Goal: Register for event/course

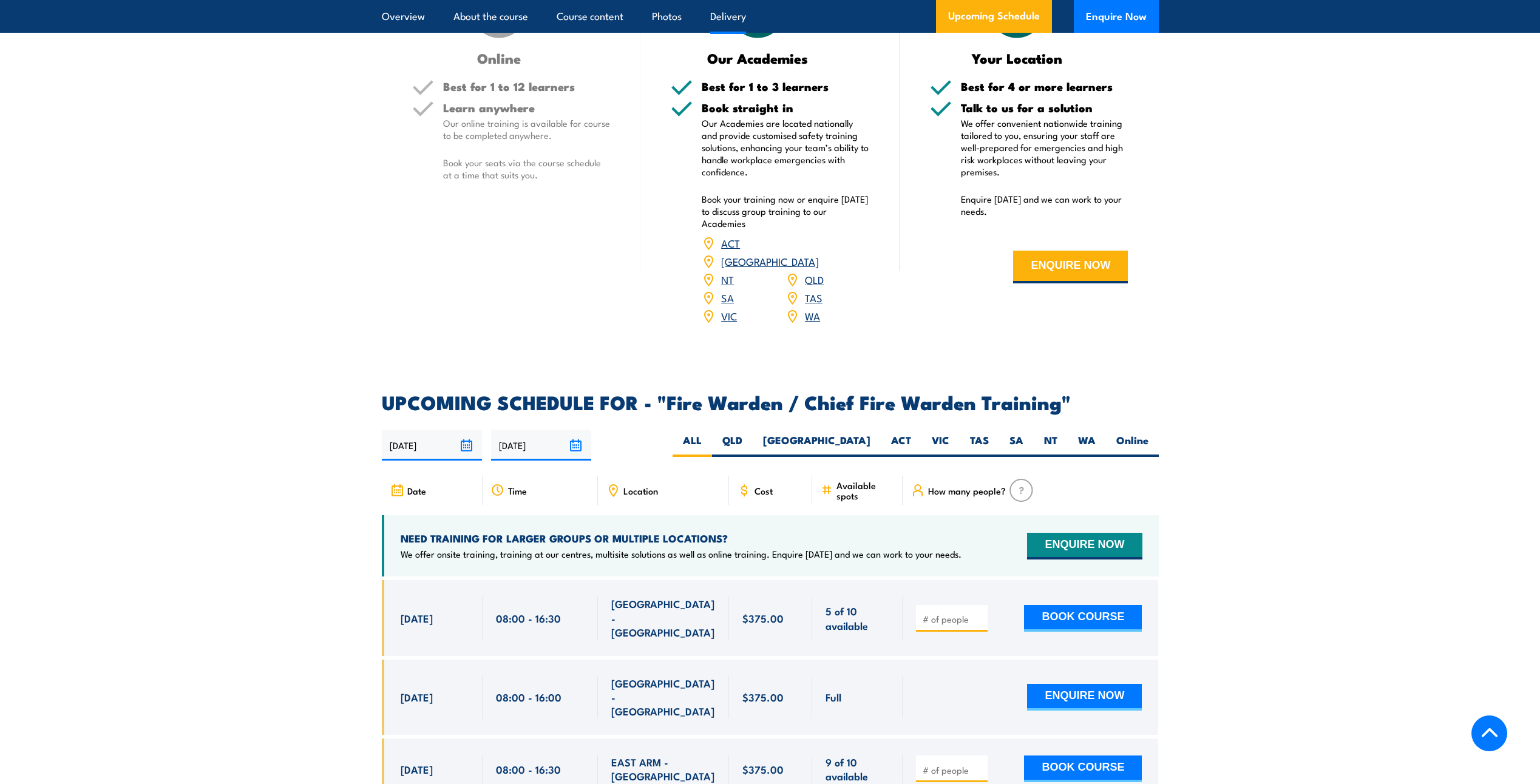
scroll to position [1821, 0]
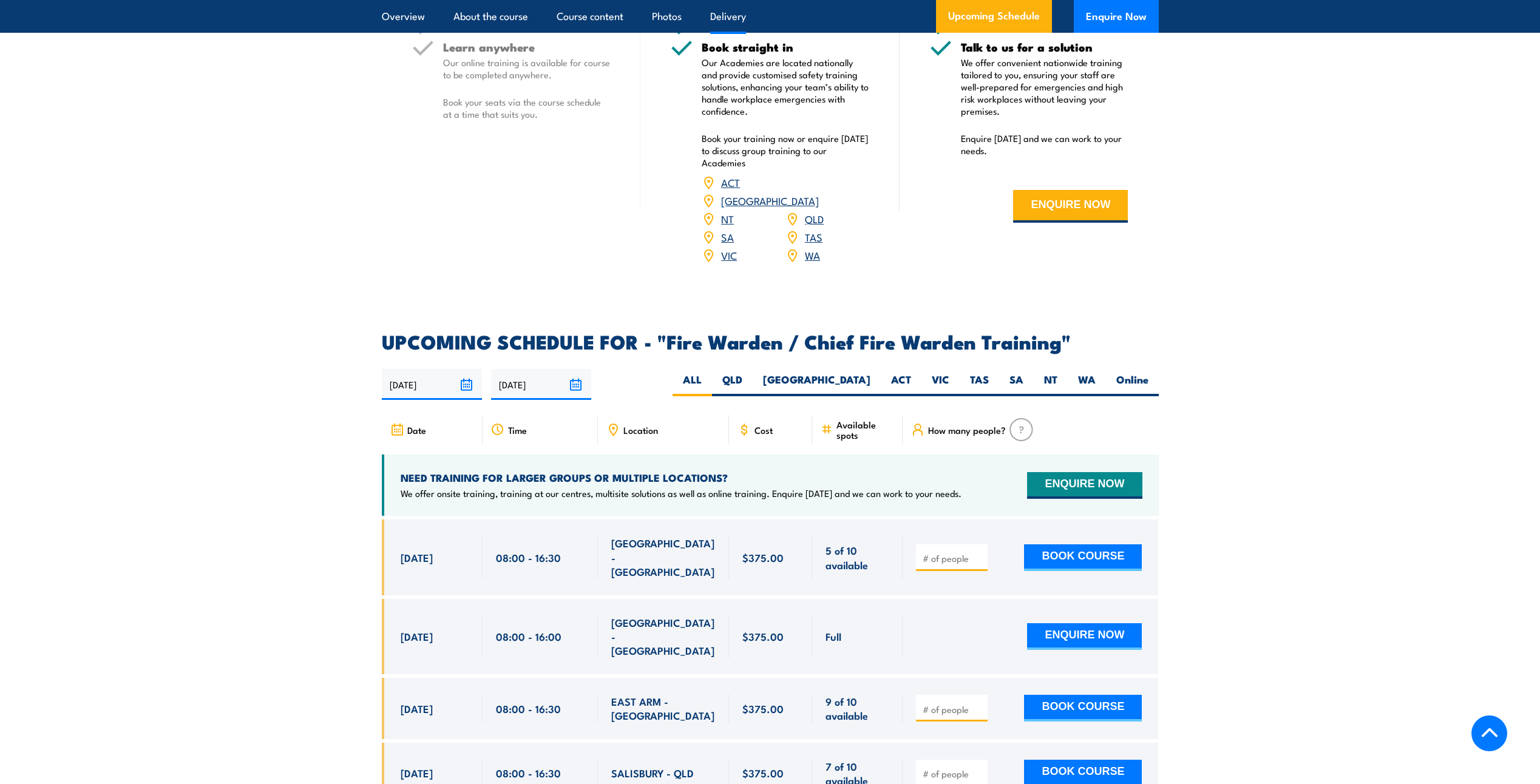
click at [1008, 376] on label "SA" at bounding box center [1017, 385] width 35 height 23
click at [1024, 376] on input "SA" at bounding box center [1028, 377] width 8 height 8
radio input "true"
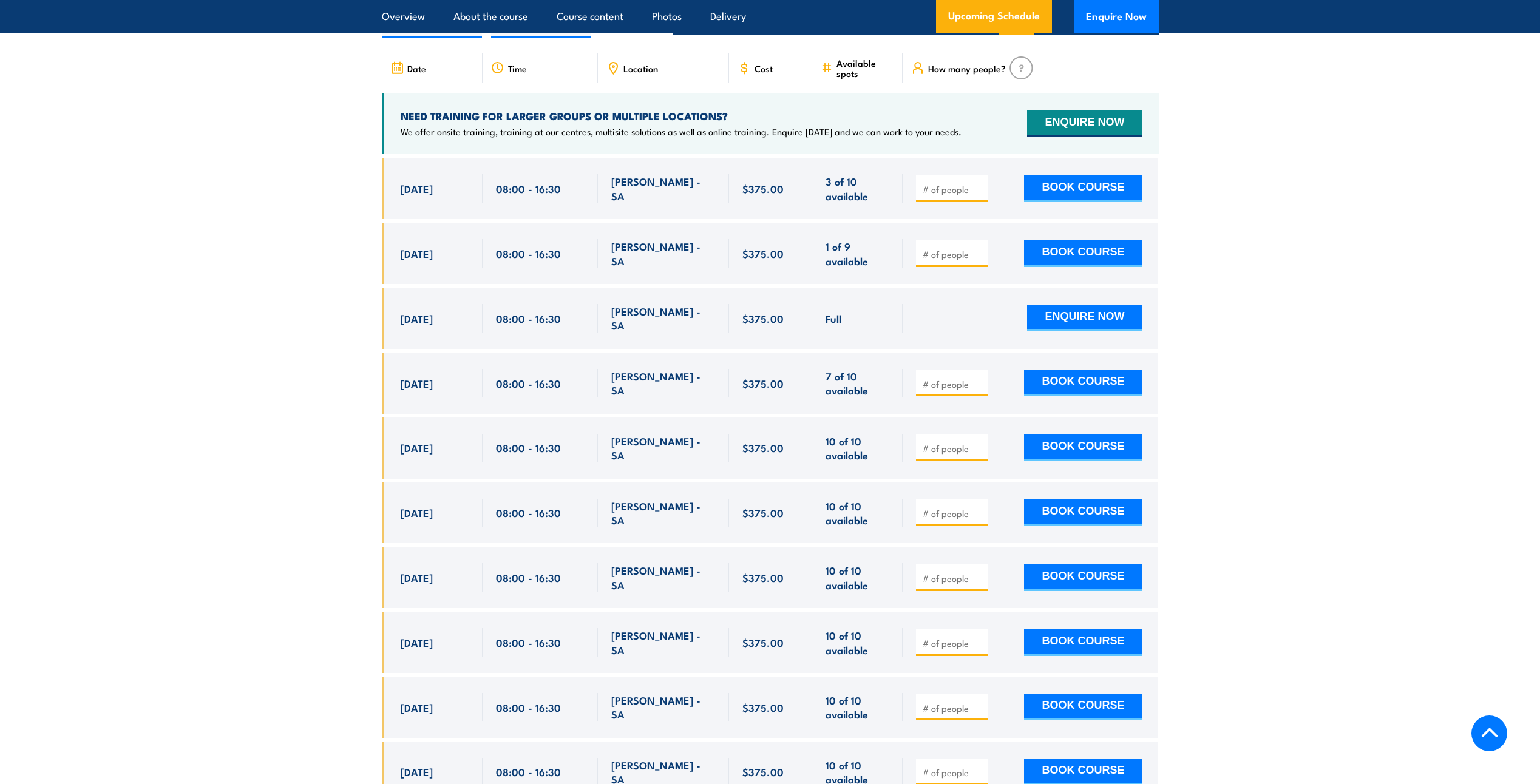
scroll to position [2211, 0]
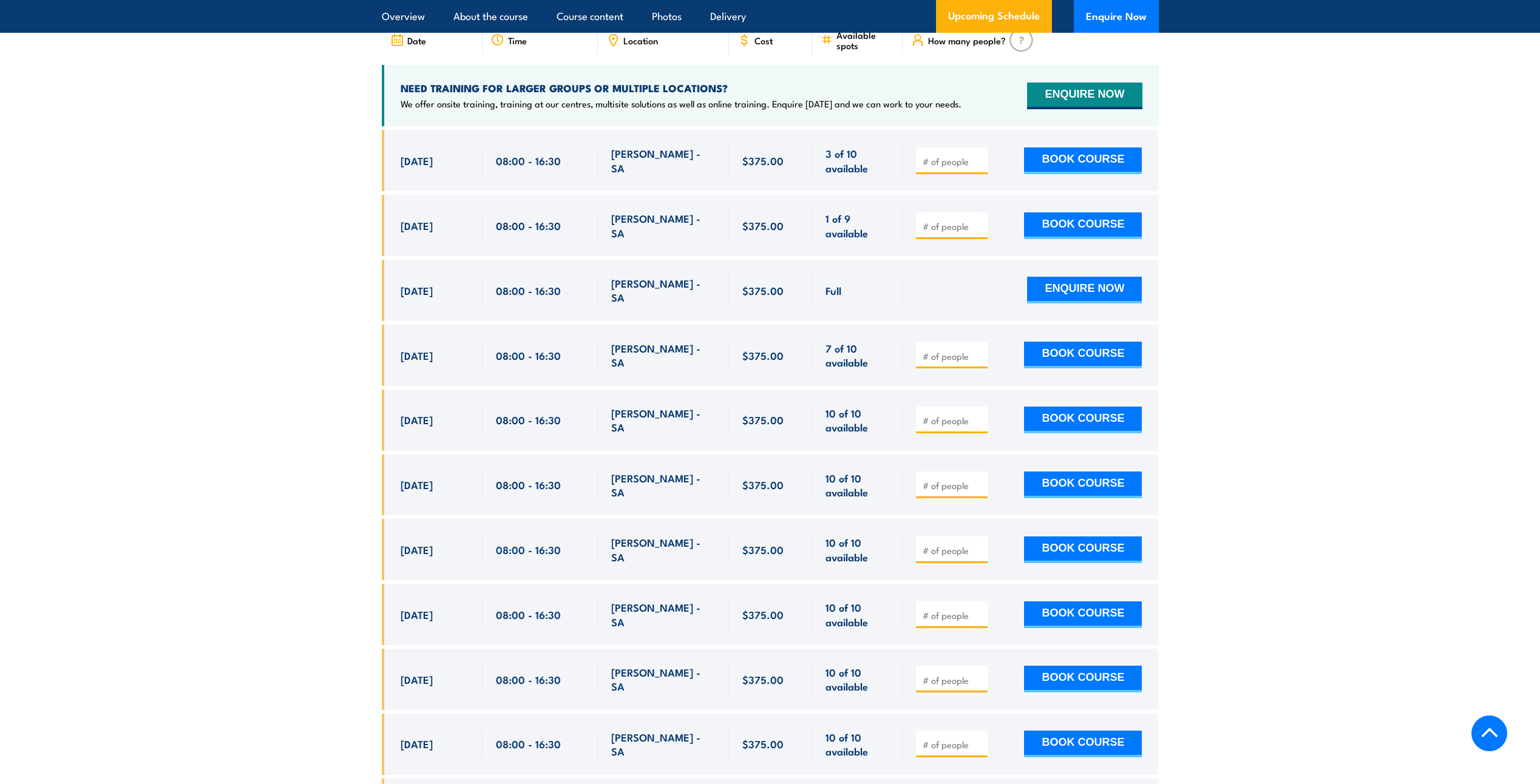
drag, startPoint x: 0, startPoint y: 0, endPoint x: 1265, endPoint y: 402, distance: 1327.3
click at [1265, 402] on section "UPCOMING SCHEDULE FOR - "Fire Warden / Chief Fire Warden Training" 19/08/2025 1…" at bounding box center [770, 400] width 1540 height 915
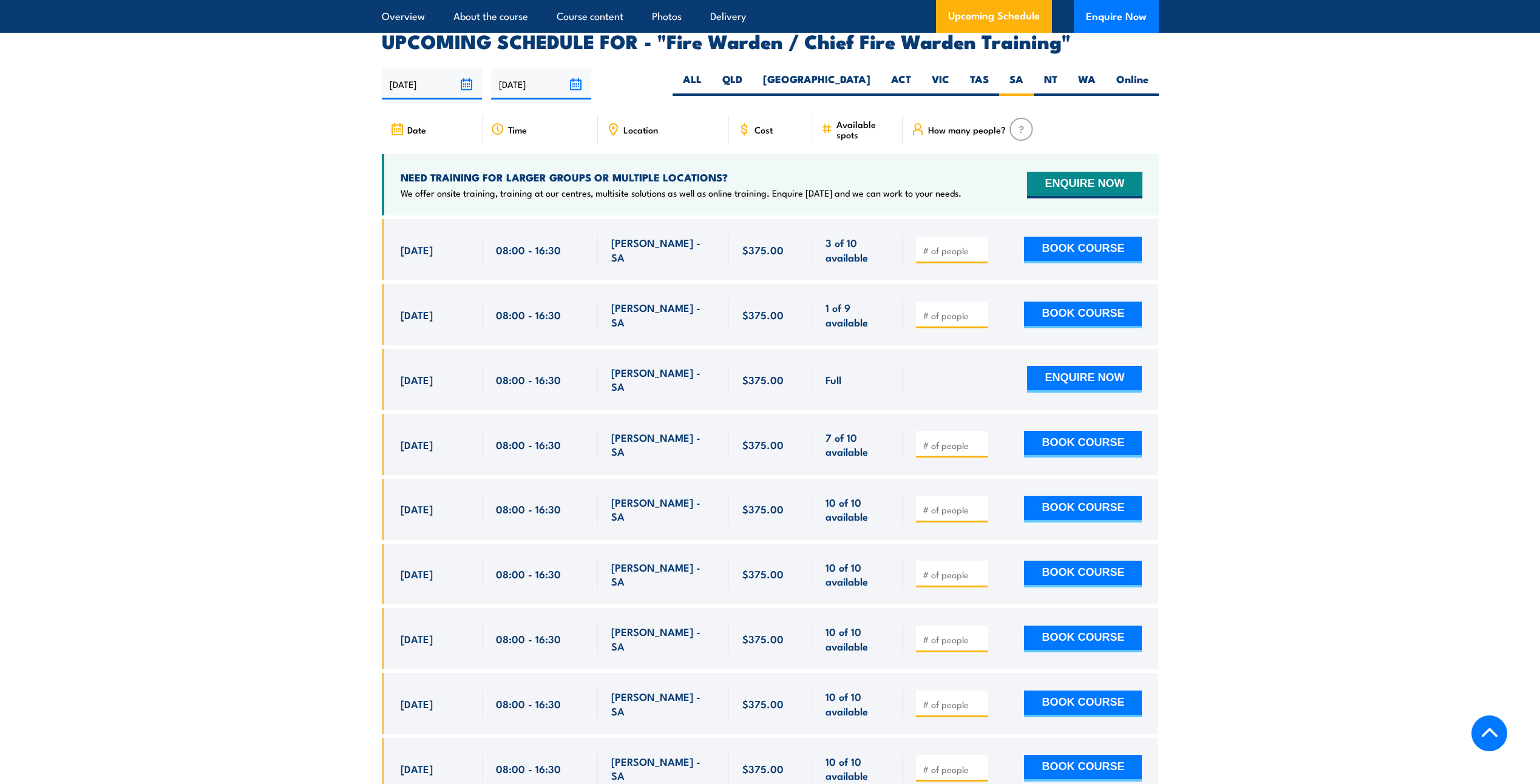
scroll to position [2151, 0]
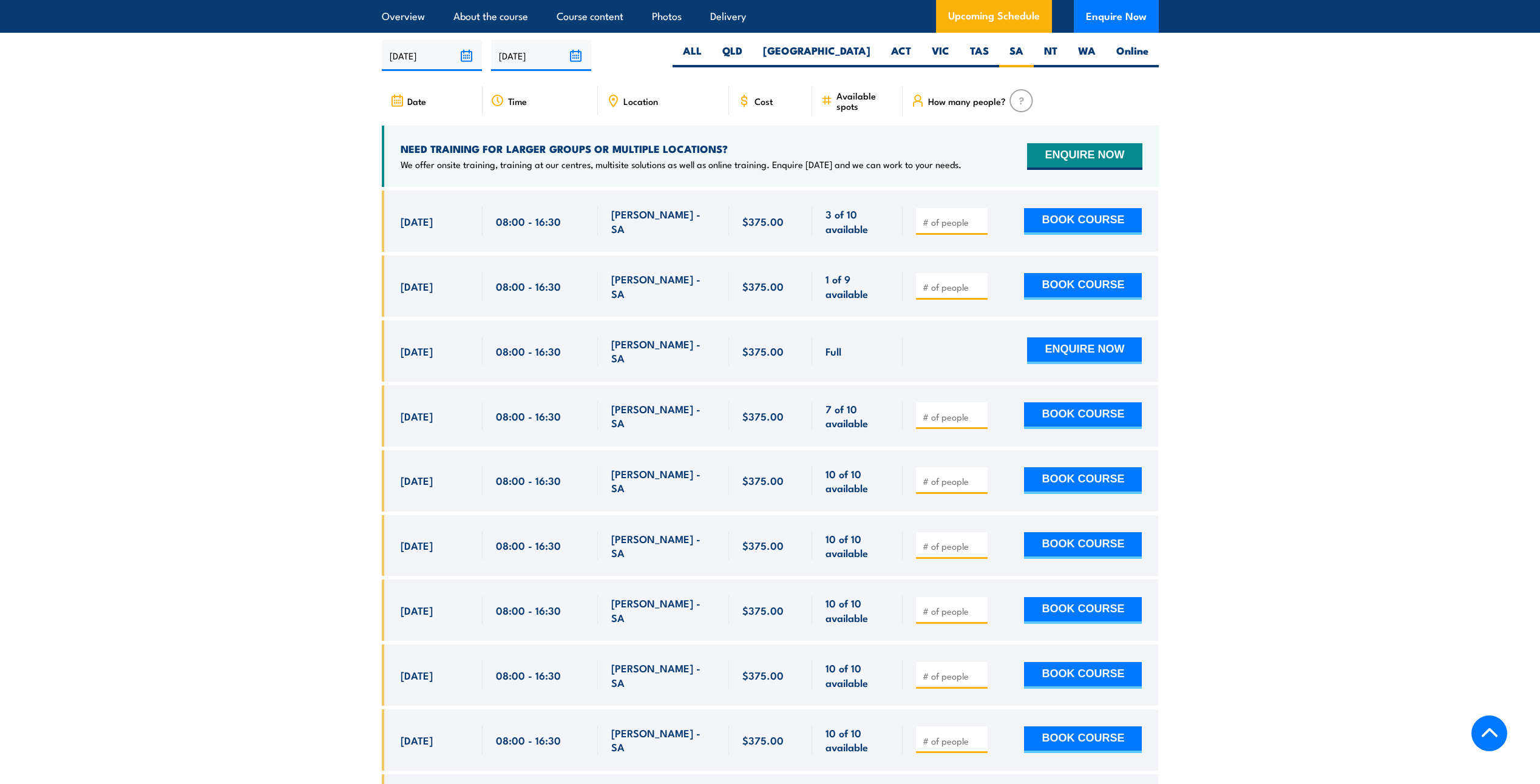
drag, startPoint x: 463, startPoint y: 352, endPoint x: 390, endPoint y: 195, distance: 173.1
click at [390, 195] on div "$375.00" at bounding box center [770, 554] width 777 height 728
click at [262, 445] on section "UPCOMING SCHEDULE FOR - "Fire Warden / Chief Fire Warden Training" 19/08/2025 1…" at bounding box center [770, 461] width 1540 height 915
drag, startPoint x: 416, startPoint y: 288, endPoint x: 1144, endPoint y: 284, distance: 728.0
click at [1144, 284] on div "[DATE] 08:00 - 08:00" at bounding box center [770, 285] width 777 height 61
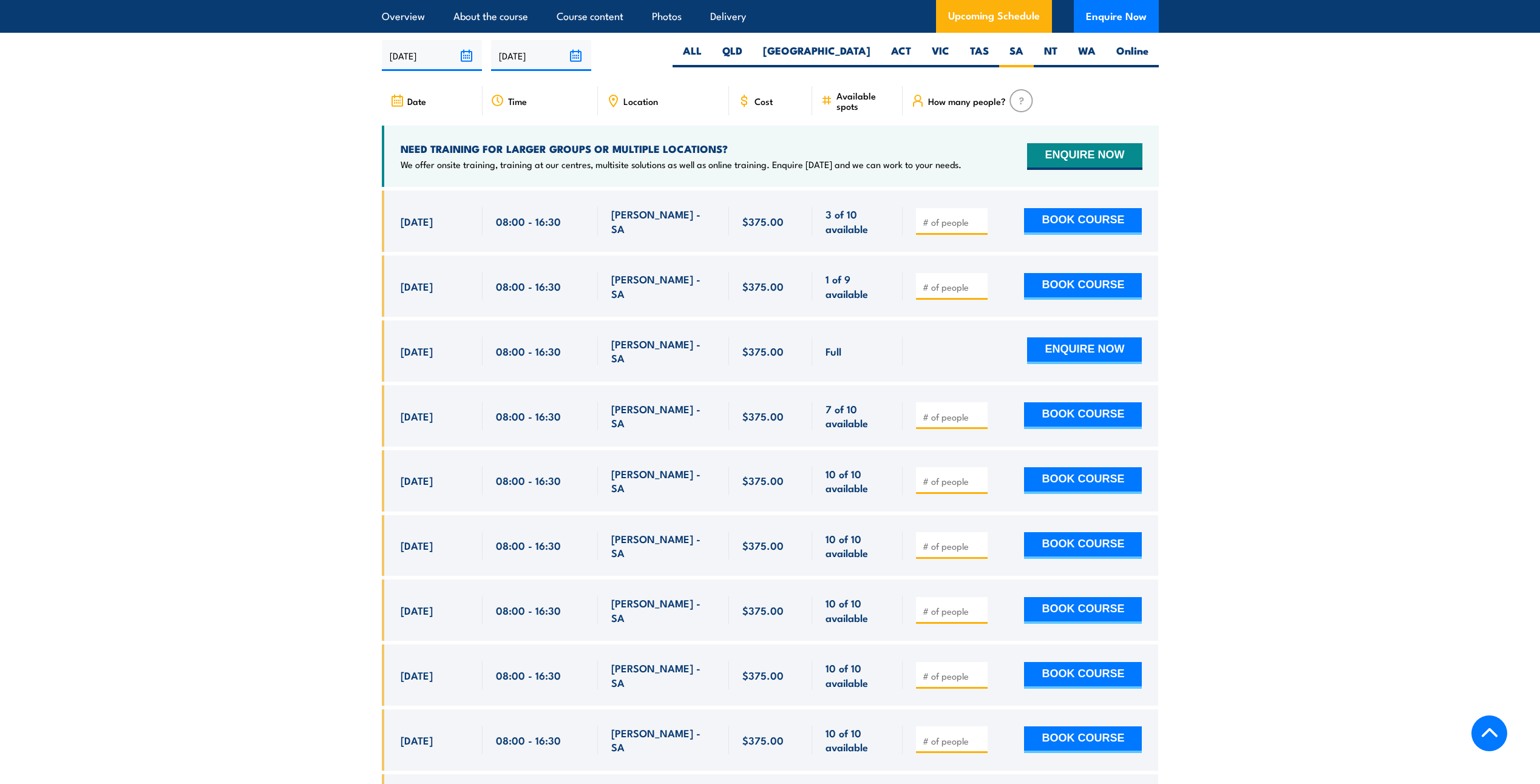
drag, startPoint x: 1144, startPoint y: 284, endPoint x: 1386, endPoint y: 370, distance: 256.8
click at [1386, 370] on section "UPCOMING SCHEDULE FOR - "Fire Warden / Chief Fire Warden Training" 19/08/2025 1…" at bounding box center [770, 461] width 1540 height 915
drag, startPoint x: 407, startPoint y: 289, endPoint x: 1148, endPoint y: 275, distance: 741.1
click at [1148, 275] on div "[DATE] 08:00 - 08:00" at bounding box center [770, 285] width 777 height 61
click at [1360, 376] on section "UPCOMING SCHEDULE FOR - "Fire Warden / Chief Fire Warden Training" 19/08/2025 1…" at bounding box center [770, 461] width 1540 height 915
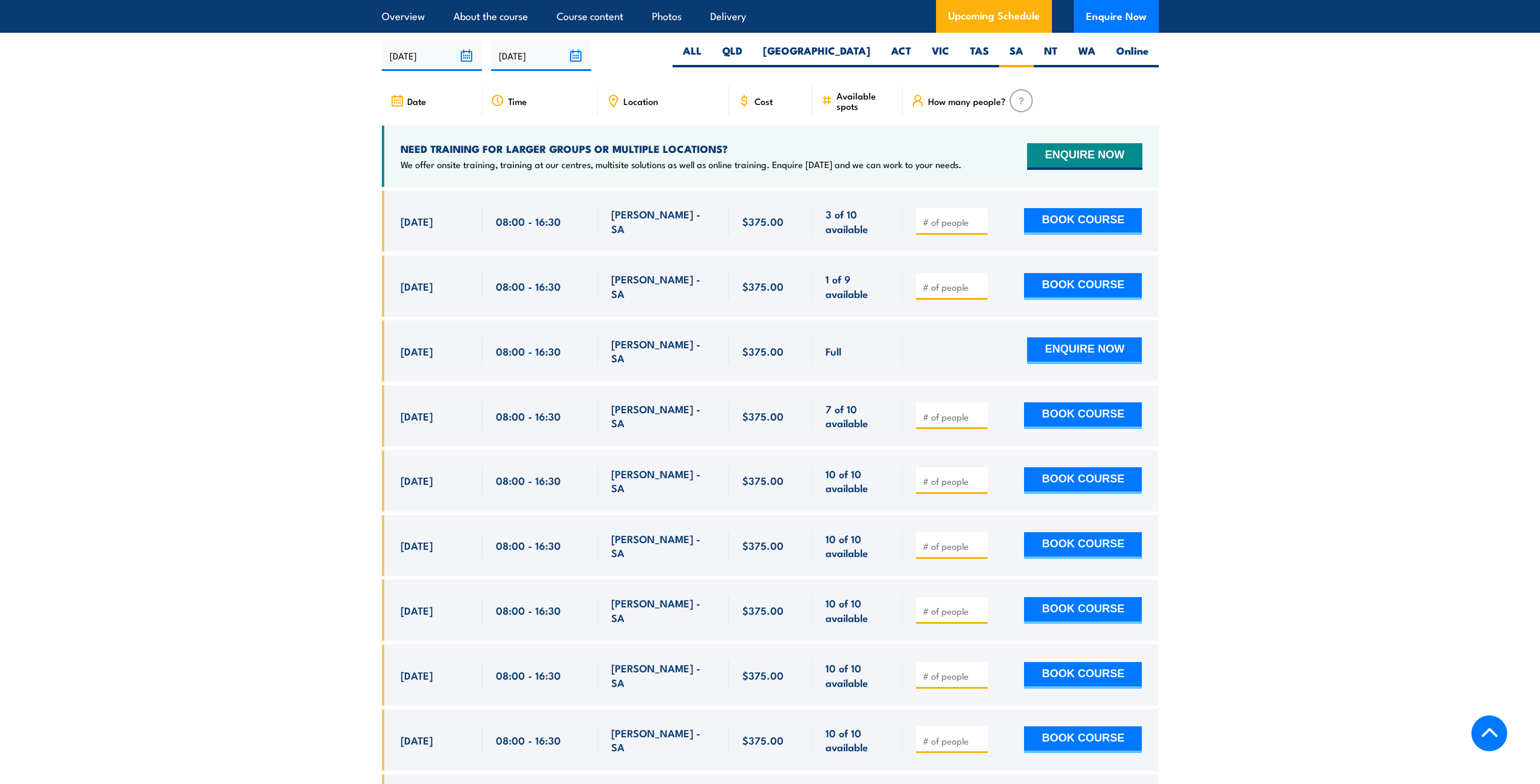
drag, startPoint x: 474, startPoint y: 283, endPoint x: 636, endPoint y: 275, distance: 162.2
click at [636, 275] on div "[DATE] 08:00 - 08:00" at bounding box center [770, 285] width 777 height 61
drag, startPoint x: 636, startPoint y: 275, endPoint x: 473, endPoint y: 278, distance: 163.0
click at [479, 278] on div "[DATE] 08:00 - 08:00" at bounding box center [432, 285] width 101 height 61
drag, startPoint x: 393, startPoint y: 276, endPoint x: 1274, endPoint y: 295, distance: 881.2
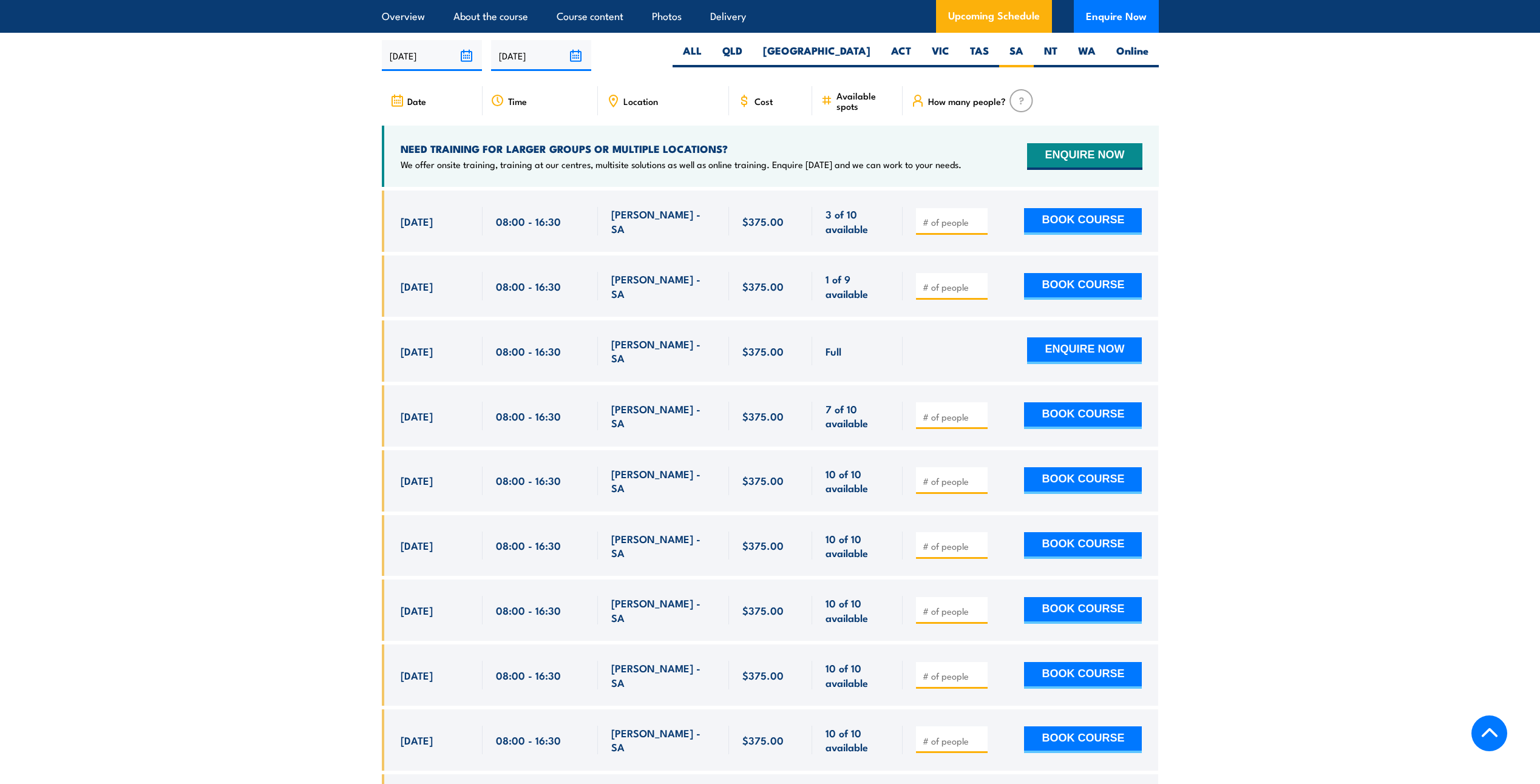
click at [1274, 295] on section "UPCOMING SCHEDULE FOR - "Fire Warden / Chief Fire Warden Training" 19/08/2025 1…" at bounding box center [770, 461] width 1540 height 915
drag, startPoint x: 1274, startPoint y: 295, endPoint x: 1277, endPoint y: 378, distance: 83.1
click at [1279, 378] on section "UPCOMING SCHEDULE FOR - "Fire Warden / Chief Fire Warden Training" 19/08/2025 1…" at bounding box center [770, 461] width 1540 height 915
drag, startPoint x: 400, startPoint y: 281, endPoint x: 520, endPoint y: 282, distance: 120.0
click at [520, 282] on div "[DATE] 08:00 - 08:00" at bounding box center [770, 285] width 777 height 61
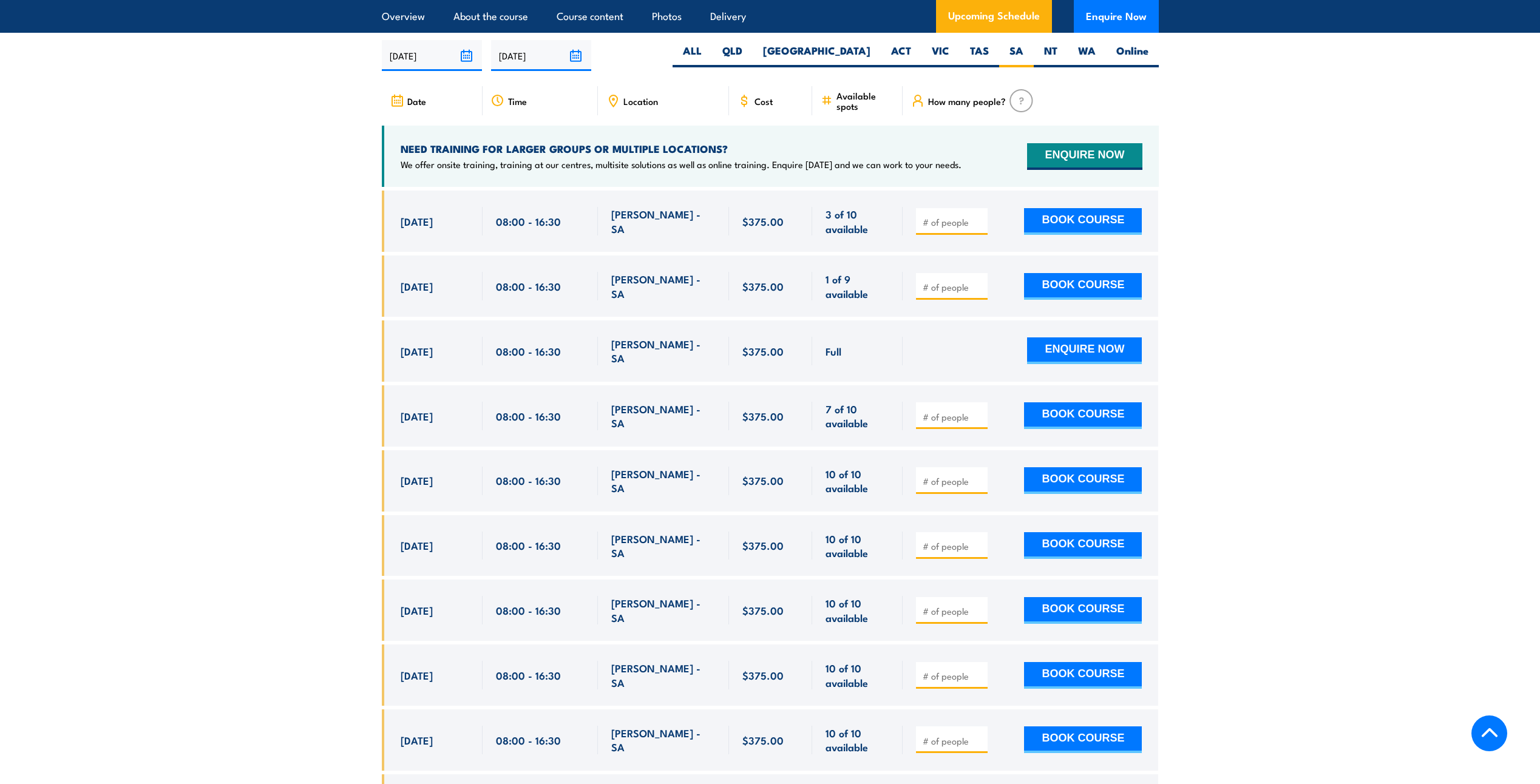
click at [381, 264] on section "UPCOMING SCHEDULE FOR - "Fire Warden / Chief Fire Warden Training" 19/08/2025 1…" at bounding box center [770, 461] width 1540 height 915
drag, startPoint x: 394, startPoint y: 281, endPoint x: 1164, endPoint y: 276, distance: 770.0
click at [1164, 276] on section "UPCOMING SCHEDULE FOR - "Fire Warden / Chief Fire Warden Training" 19/08/2025 1…" at bounding box center [770, 461] width 1540 height 915
drag, startPoint x: 1166, startPoint y: 276, endPoint x: 1276, endPoint y: 309, distance: 114.8
click at [1276, 309] on section "UPCOMING SCHEDULE FOR - "Fire Warden / Chief Fire Warden Training" 19/08/2025 1…" at bounding box center [770, 461] width 1540 height 915
